Goal: Task Accomplishment & Management: Manage account settings

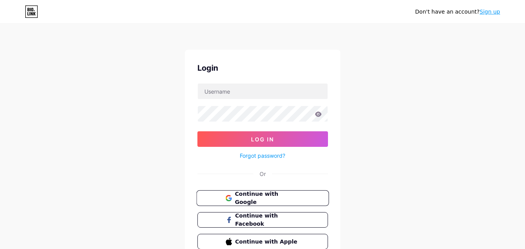
click at [253, 198] on span "Continue with Google" at bounding box center [267, 198] width 65 height 17
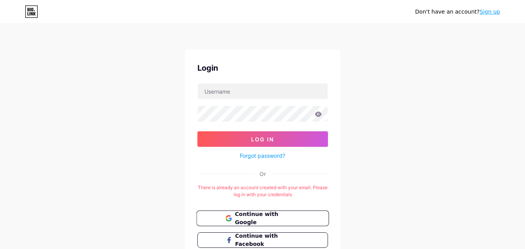
click at [282, 220] on span "Continue with Google" at bounding box center [267, 218] width 65 height 17
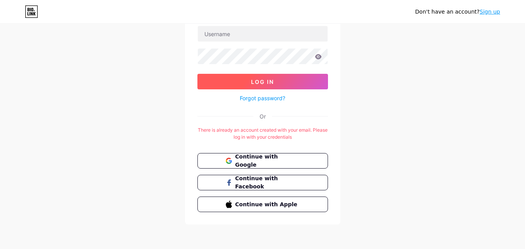
scroll to position [19, 0]
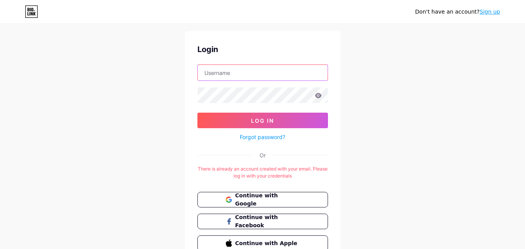
click at [233, 73] on input "text" at bounding box center [263, 73] width 130 height 16
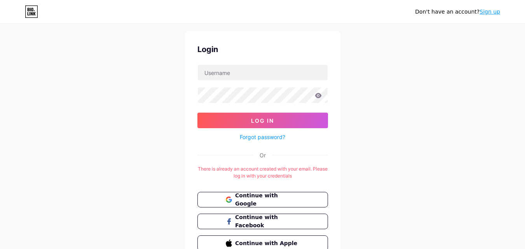
click at [222, 86] on form "Log In Forgot password?" at bounding box center [262, 102] width 130 height 77
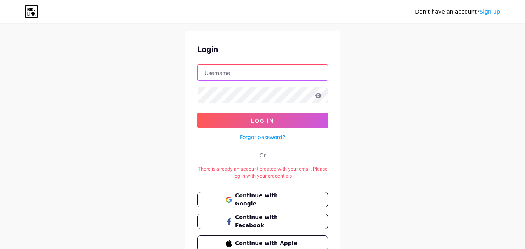
click at [229, 75] on input "text" at bounding box center [263, 73] width 130 height 16
paste input "bulletindisplays"
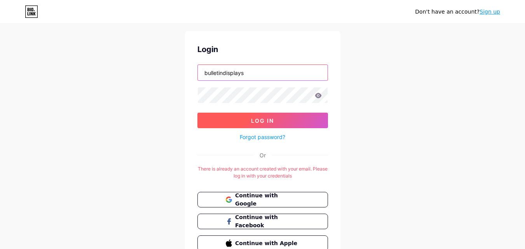
type input "bulletindisplays"
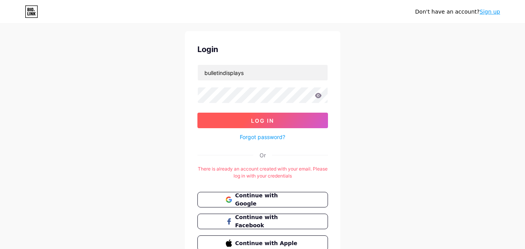
click at [249, 126] on button "Log In" at bounding box center [262, 121] width 130 height 16
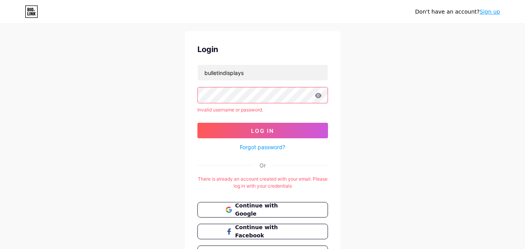
click at [317, 96] on icon at bounding box center [318, 95] width 7 height 5
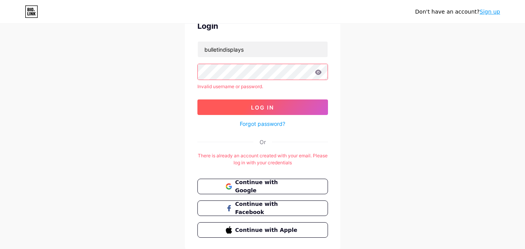
scroll to position [68, 0]
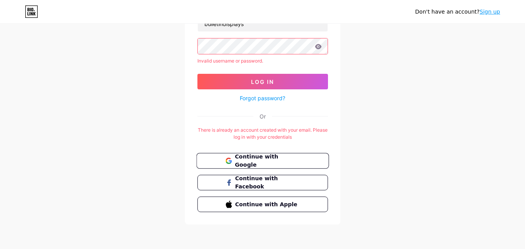
click at [250, 162] on span "Continue with Google" at bounding box center [267, 161] width 65 height 17
